Goal: Task Accomplishment & Management: Manage account settings

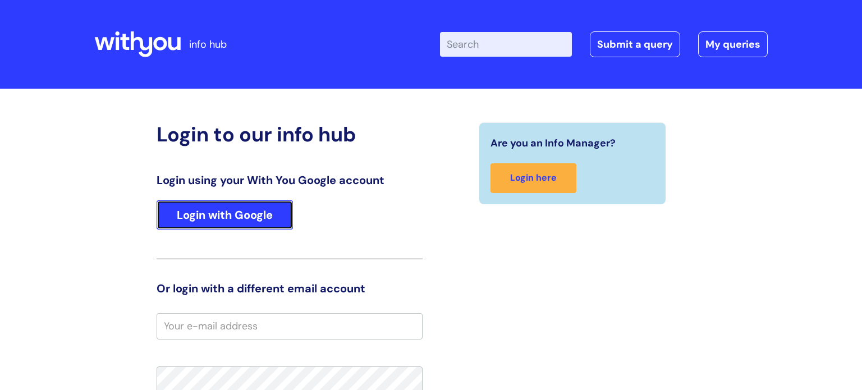
click at [273, 209] on link "Login with Google" at bounding box center [225, 214] width 136 height 29
